Goal: Task Accomplishment & Management: Manage account settings

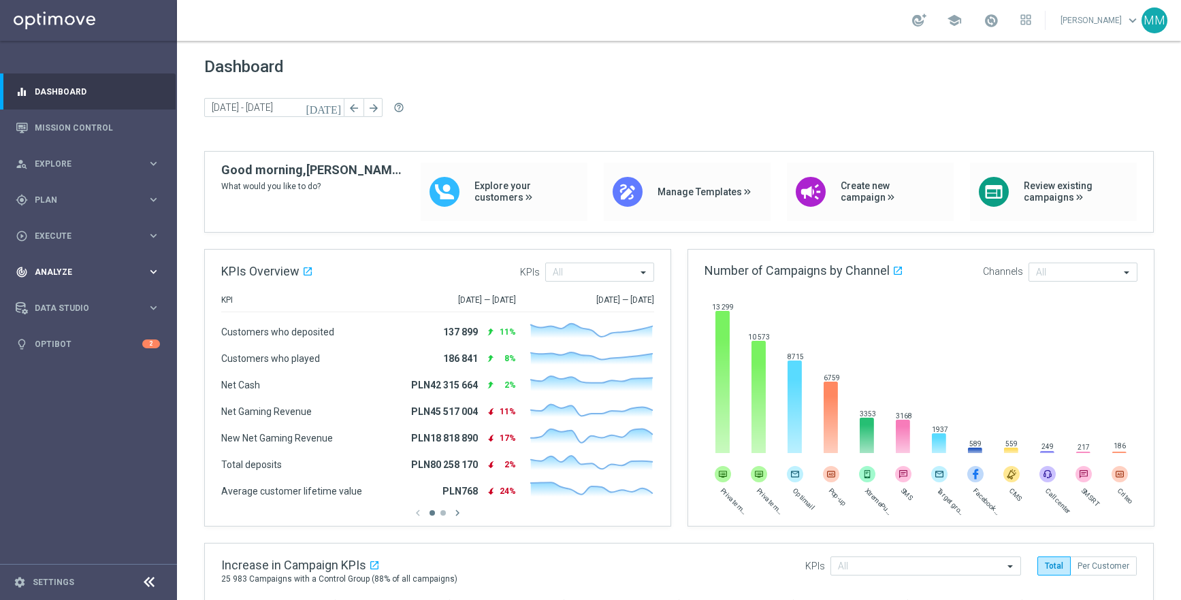
click at [98, 285] on div "track_changes Analyze keyboard_arrow_right" at bounding box center [88, 272] width 176 height 36
click at [100, 321] on link "Marketing Plan Explorer" at bounding box center [88, 320] width 106 height 11
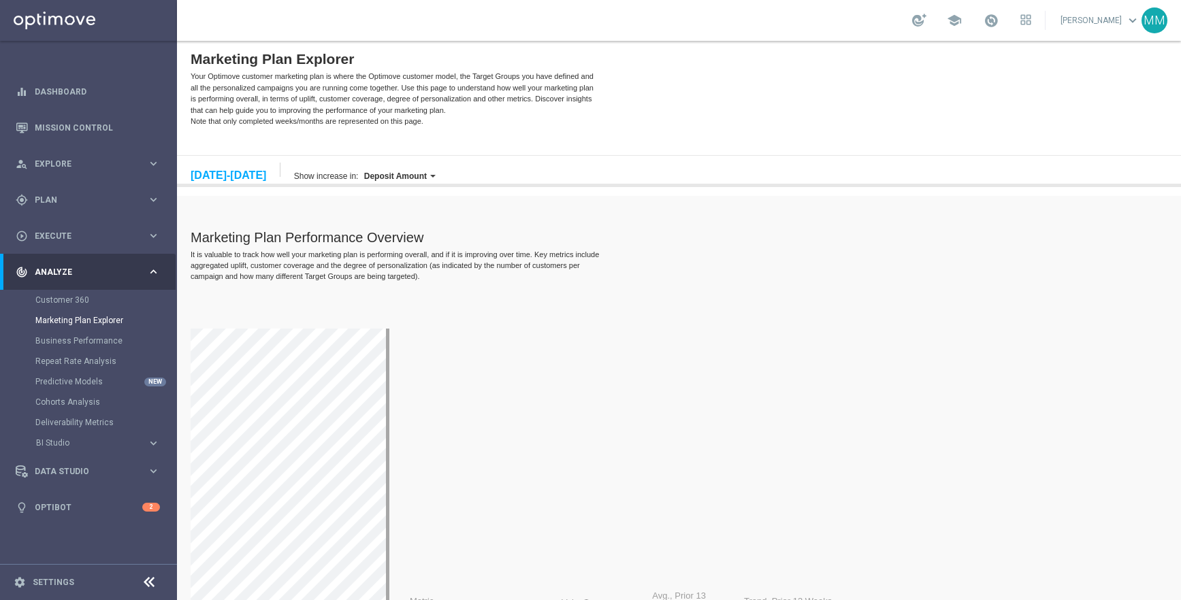
click at [383, 176] on label "Deposit Amount" at bounding box center [395, 177] width 63 height 10
click at [412, 248] on label "Wager Amount" at bounding box center [411, 248] width 101 height 17
click at [447, 270] on div "It is valuable to track how well your marketing plan is performing overall, and…" at bounding box center [397, 265] width 412 height 33
click at [374, 170] on div "Wager Amount" at bounding box center [393, 177] width 64 height 14
click at [410, 276] on label "Gross Revenue" at bounding box center [411, 282] width 101 height 17
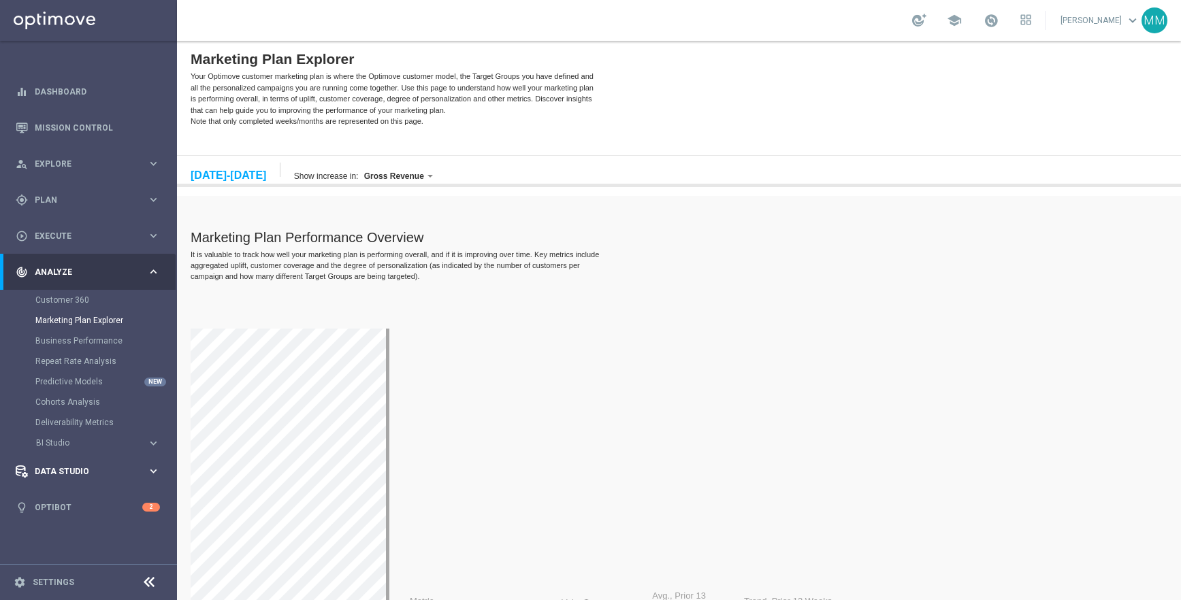
click at [82, 473] on span "Data Studio" at bounding box center [91, 472] width 112 height 8
click at [68, 361] on link "Real-Time Attributes" at bounding box center [88, 356] width 106 height 11
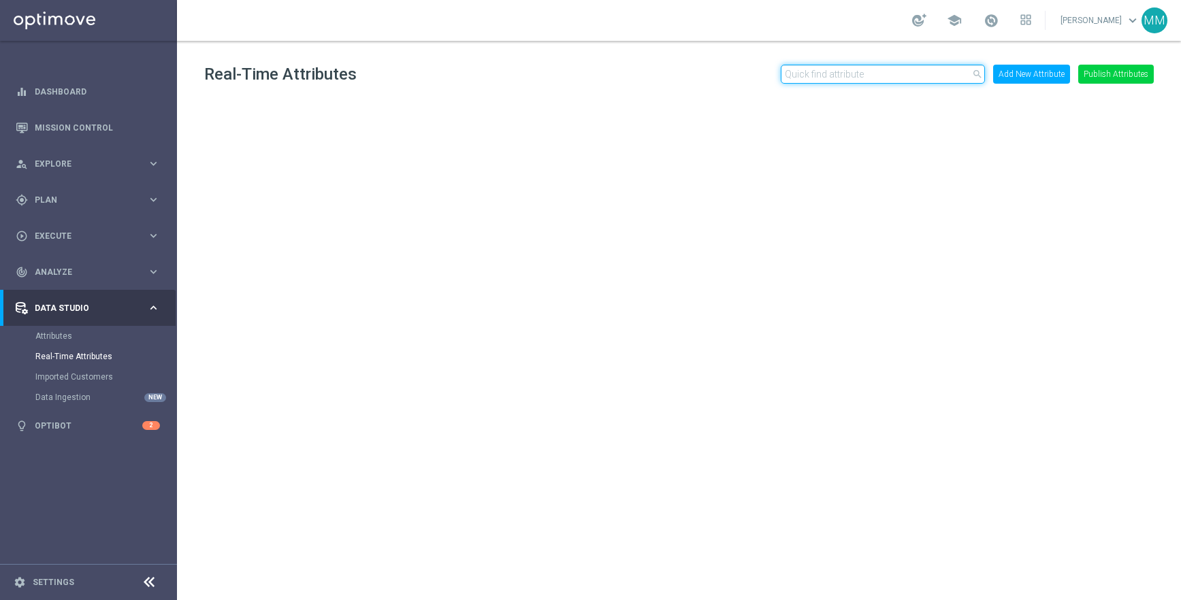
click at [835, 76] on input "text" at bounding box center [883, 74] width 204 height 19
click at [978, 147] on div at bounding box center [679, 340] width 950 height 481
click at [1023, 80] on button "Add New Attribute" at bounding box center [1031, 74] width 77 height 19
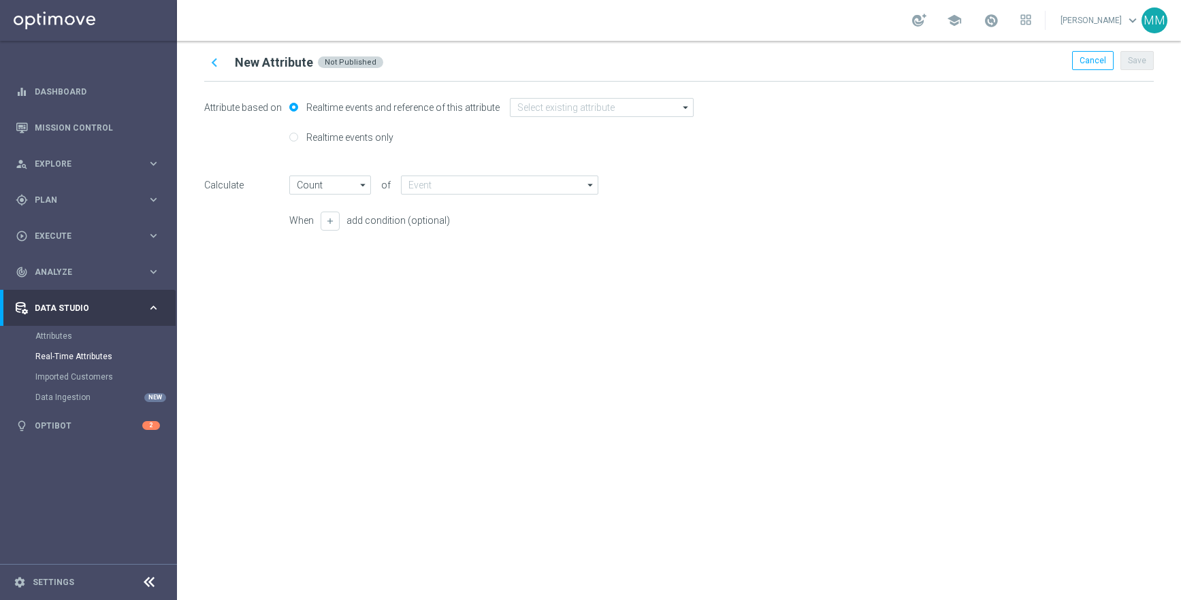
click at [376, 106] on label "Realtime events and reference of this attribute" at bounding box center [401, 107] width 197 height 12
click at [298, 106] on input "Realtime events and reference of this attribute" at bounding box center [293, 108] width 9 height 9
click at [530, 110] on input at bounding box center [602, 107] width 184 height 19
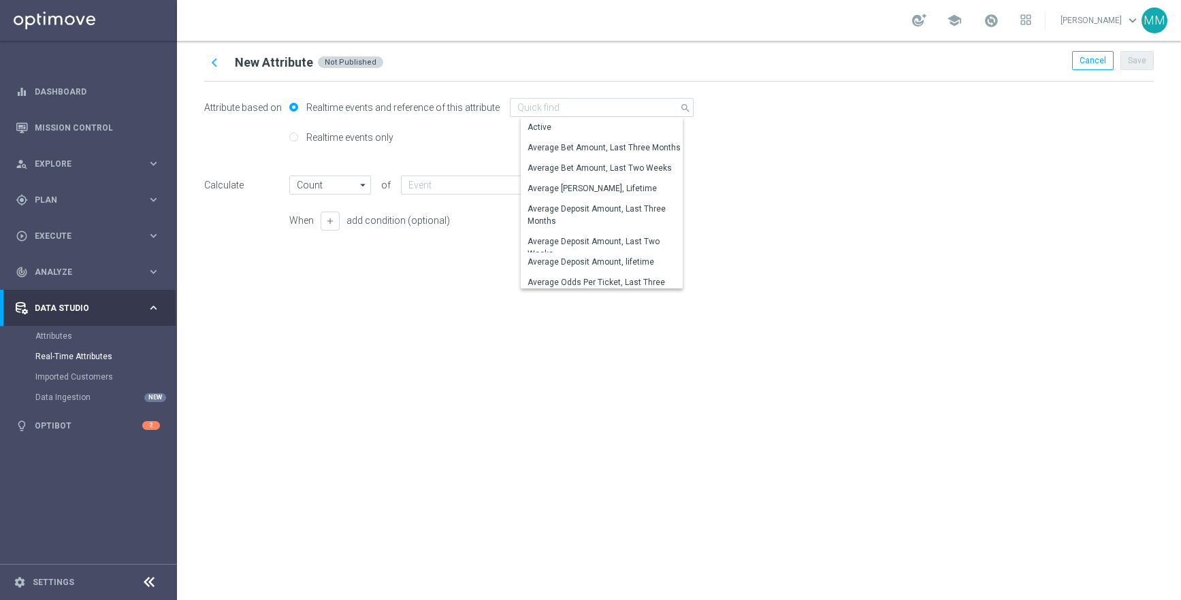
click at [458, 146] on div "Realtime events only" at bounding box center [679, 144] width 950 height 31
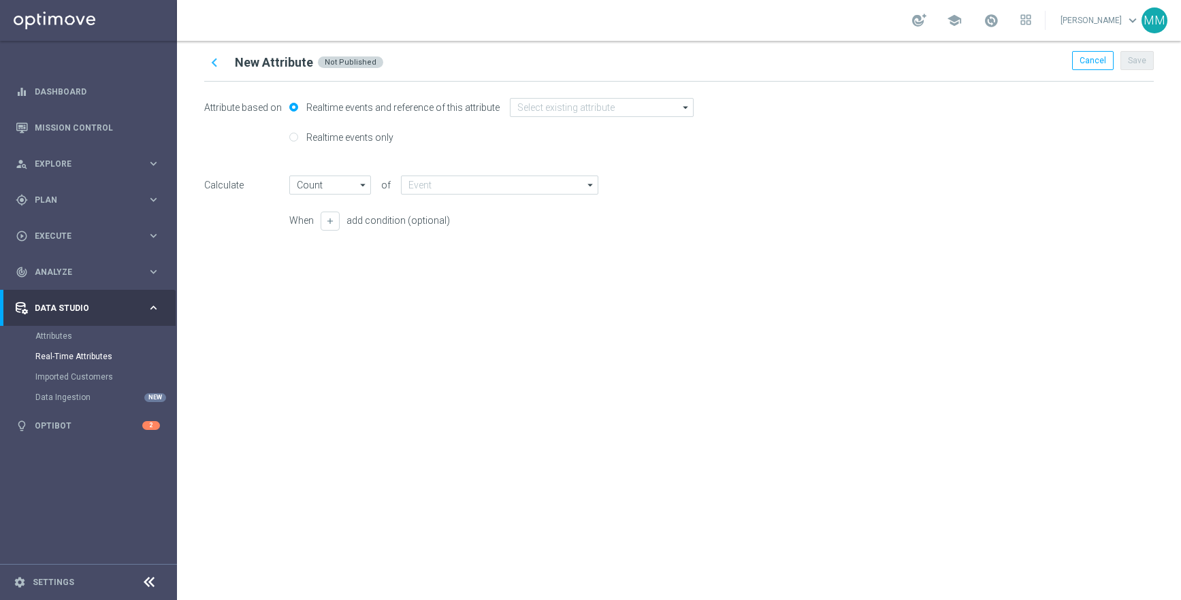
click at [368, 140] on label "Realtime events only" at bounding box center [348, 137] width 91 height 12
click at [298, 140] on input "Realtime events only" at bounding box center [293, 138] width 9 height 9
radio input "true"
radio input "false"
click at [513, 136] on input "text" at bounding box center [504, 138] width 201 height 19
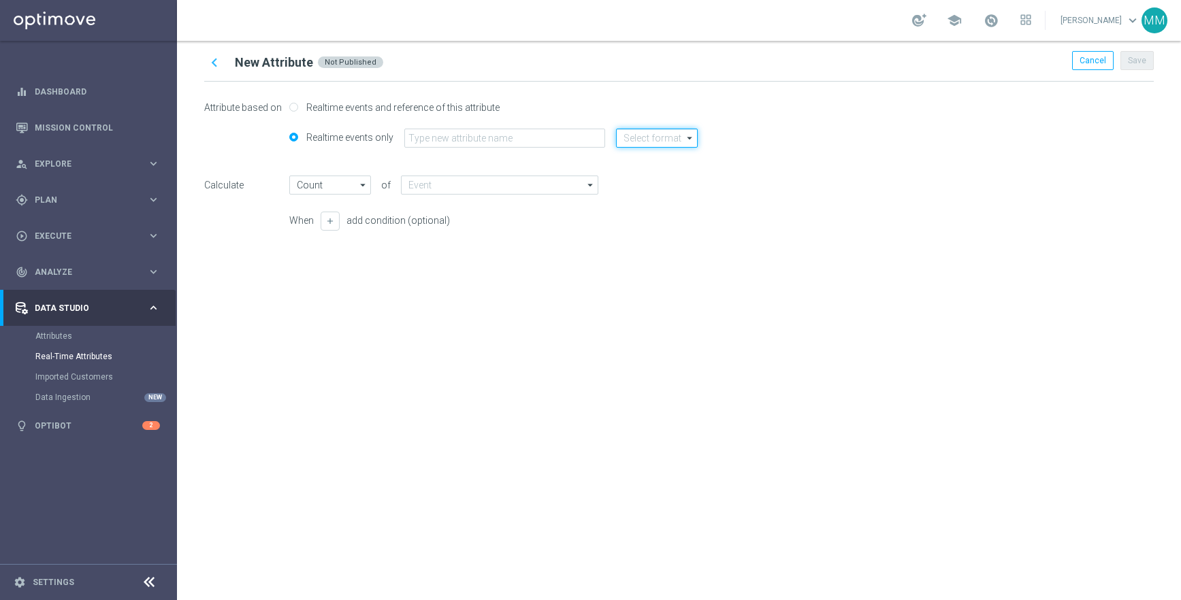
click at [653, 133] on input at bounding box center [657, 138] width 82 height 19
click at [659, 201] on div "number" at bounding box center [648, 199] width 29 height 12
type input "number"
click at [344, 181] on input "Count" at bounding box center [330, 185] width 82 height 19
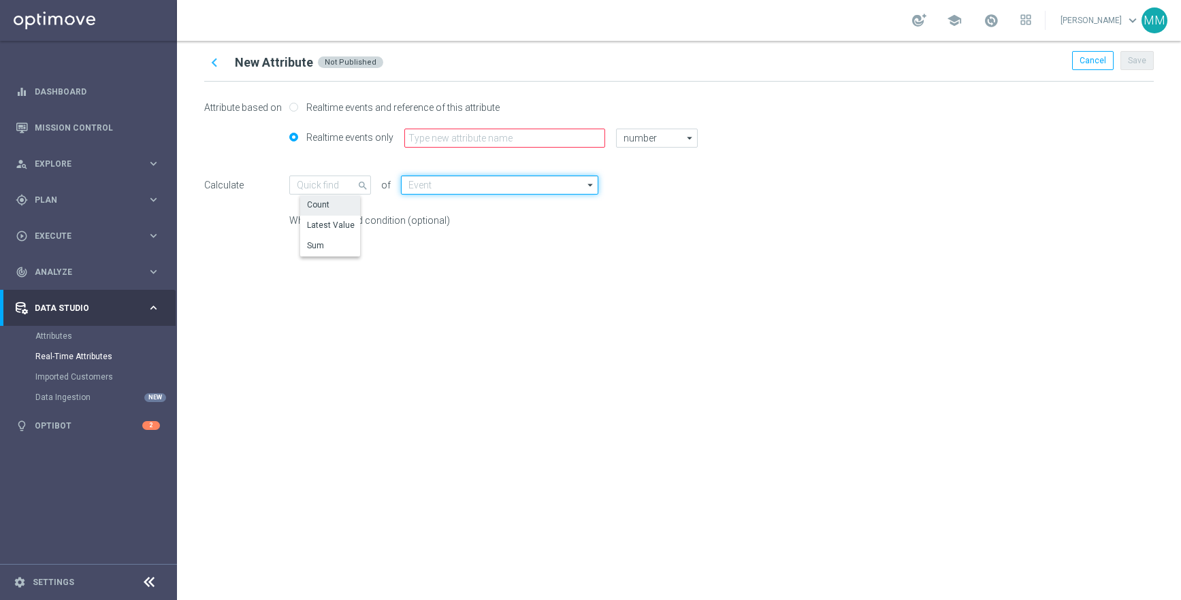
click at [439, 182] on input at bounding box center [499, 185] width 197 height 19
type input "Count"
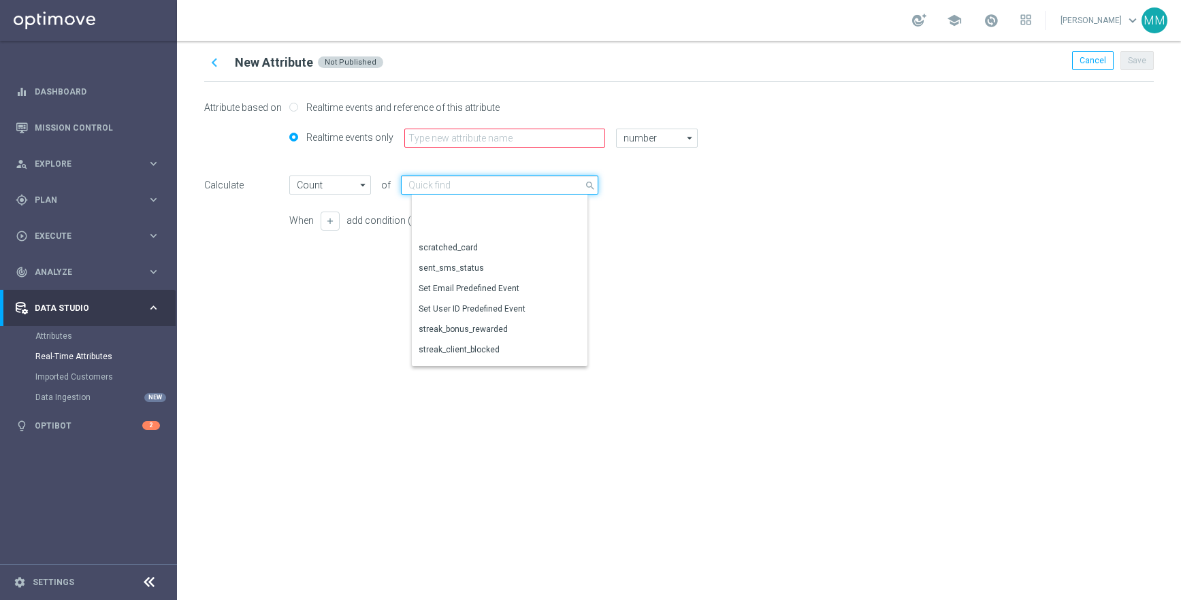
scroll to position [1033, 0]
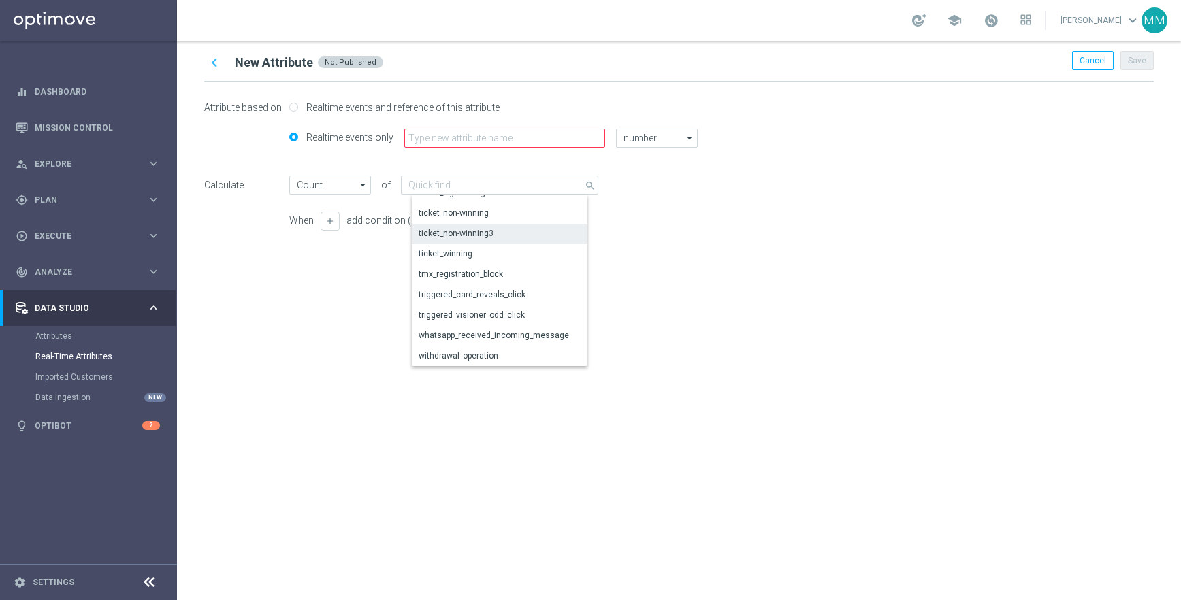
click at [489, 254] on div "ticket_winning" at bounding box center [505, 253] width 186 height 19
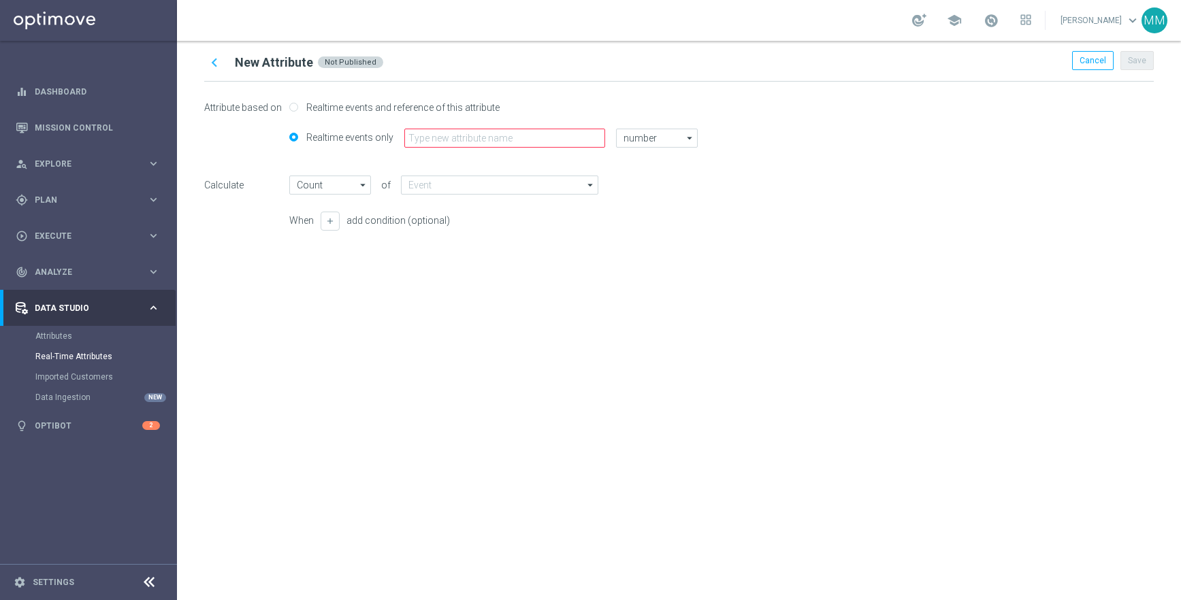
type input "ticket_winning"
click at [460, 135] on input "text" at bounding box center [504, 138] width 201 height 19
click at [209, 65] on icon "chevron_left" at bounding box center [215, 63] width 18 height 18
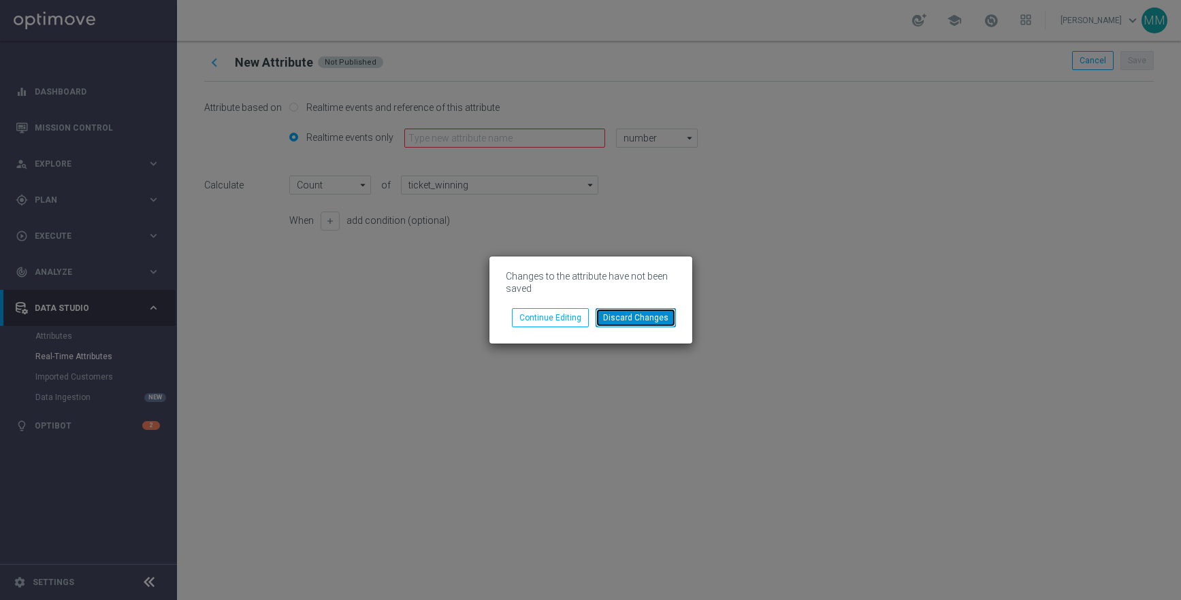
click at [621, 317] on button "Discard Changes" at bounding box center [636, 317] width 80 height 19
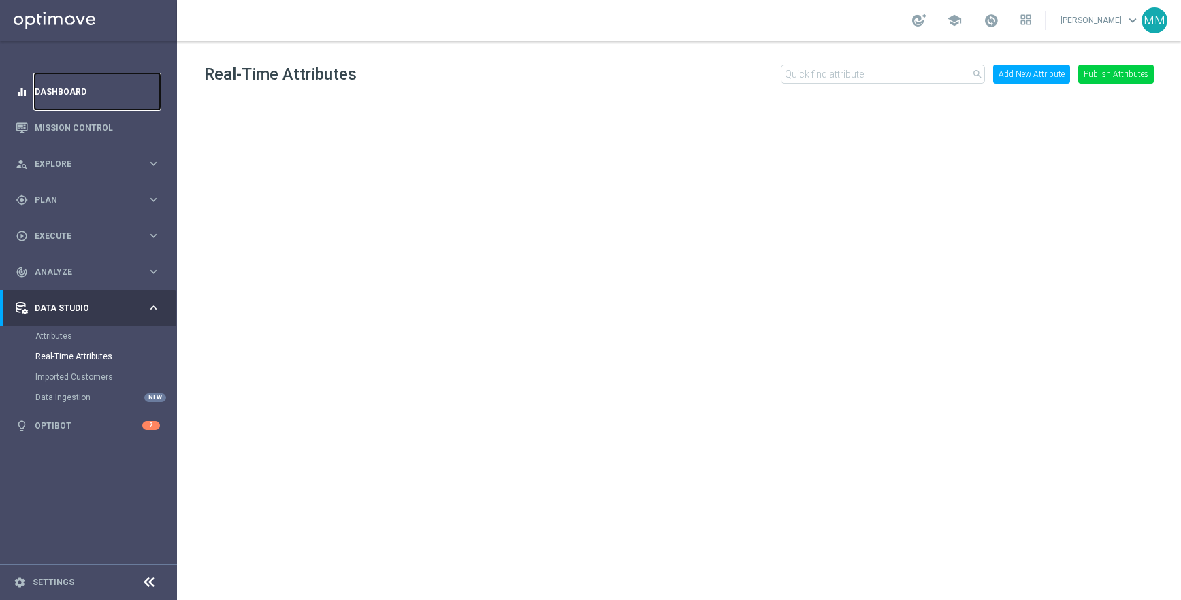
click at [76, 93] on link "Dashboard" at bounding box center [97, 92] width 125 height 36
